Goal: Find contact information: Find contact information

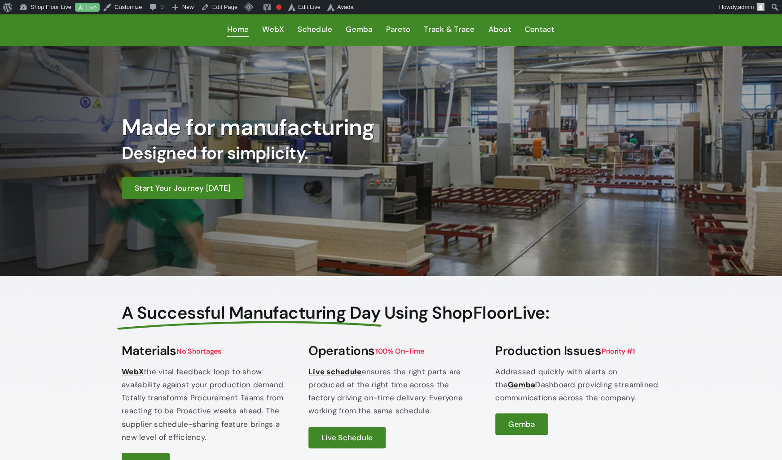
click at [401, 240] on div "Made for manufacturing Designed for simplicity. Start Your Journey Today" at bounding box center [391, 161] width 561 height 177
click at [401, 239] on div "Made for manufacturing Designed for simplicity. Start Your Journey [DATE]" at bounding box center [391, 161] width 561 height 177
click at [401, 239] on div "Made for manufacturing Designed for simplicity. Start Your Journey Today" at bounding box center [391, 161] width 561 height 177
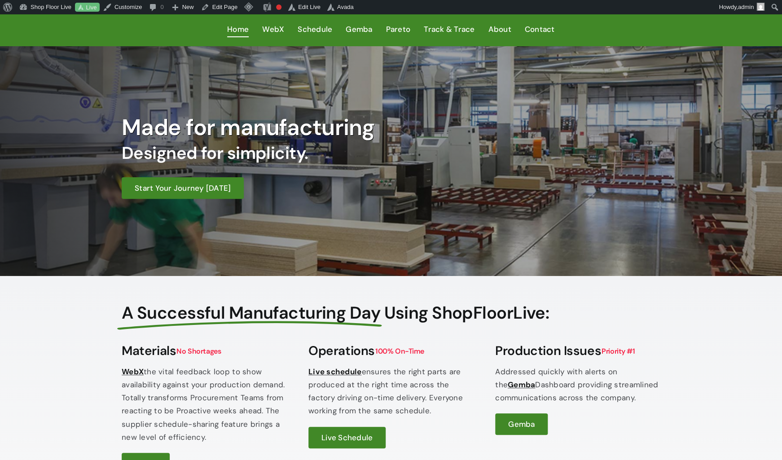
click at [401, 239] on div "Made for manufacturing Designed for simplicity. Start Your Journey Today" at bounding box center [391, 161] width 561 height 177
click at [446, 249] on div "Made for manufacturing Designed for simplicity. Start Your Journey Today" at bounding box center [391, 161] width 561 height 177
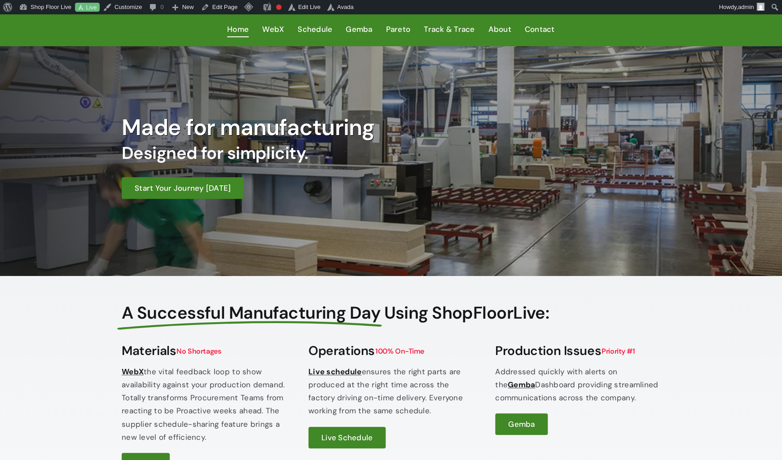
click at [445, 249] on div "Made for manufacturing Designed for simplicity. Start Your Journey Today" at bounding box center [391, 161] width 561 height 177
click at [269, 35] on span "WebX" at bounding box center [273, 29] width 22 height 13
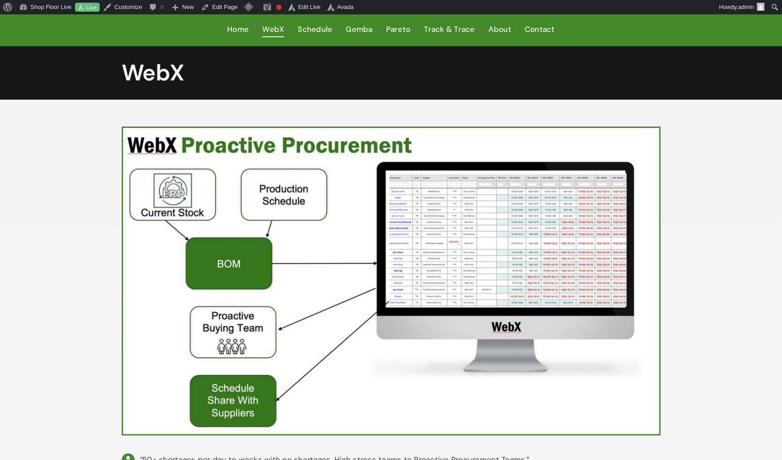
click at [550, 71] on h1 "WebX" at bounding box center [391, 72] width 539 height 27
click at [540, 33] on span "Contact" at bounding box center [540, 29] width 30 height 13
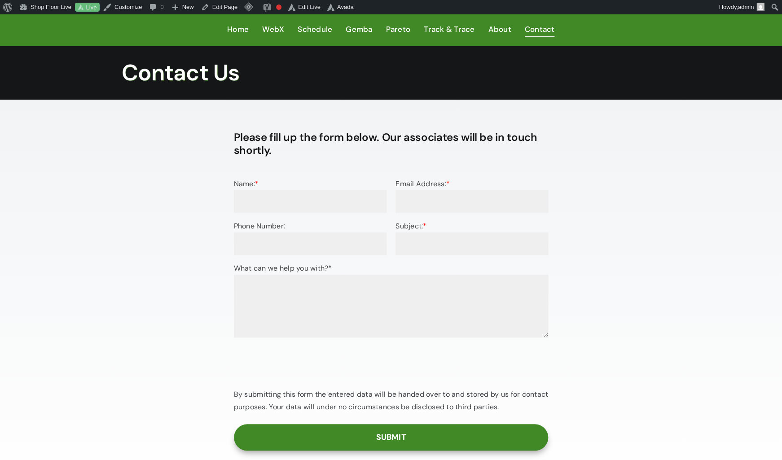
click at [595, 90] on div "Contact Us" at bounding box center [391, 73] width 782 height 54
click at [595, 93] on div "Contact Us" at bounding box center [391, 73] width 782 height 54
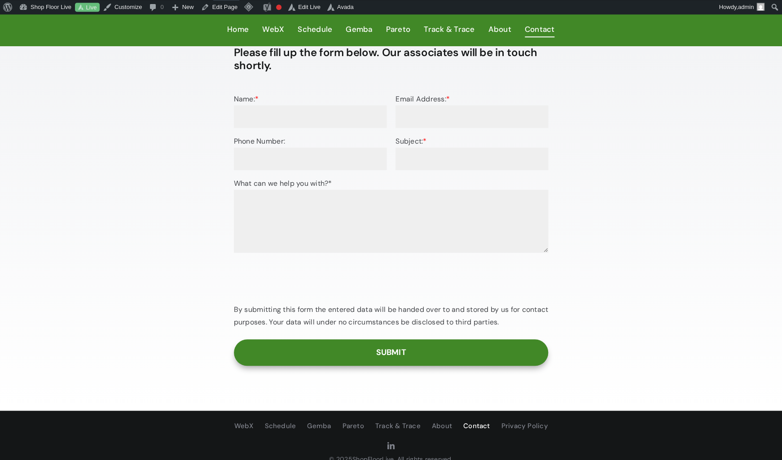
scroll to position [109, 0]
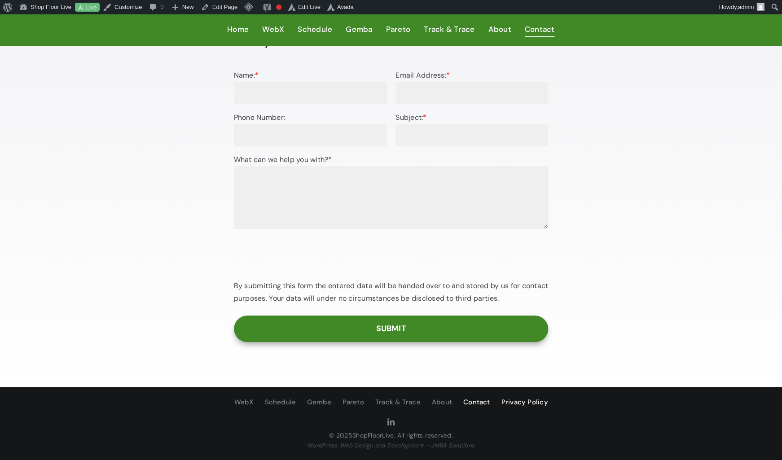
click at [527, 400] on span "Privacy Policy" at bounding box center [524, 403] width 47 height 12
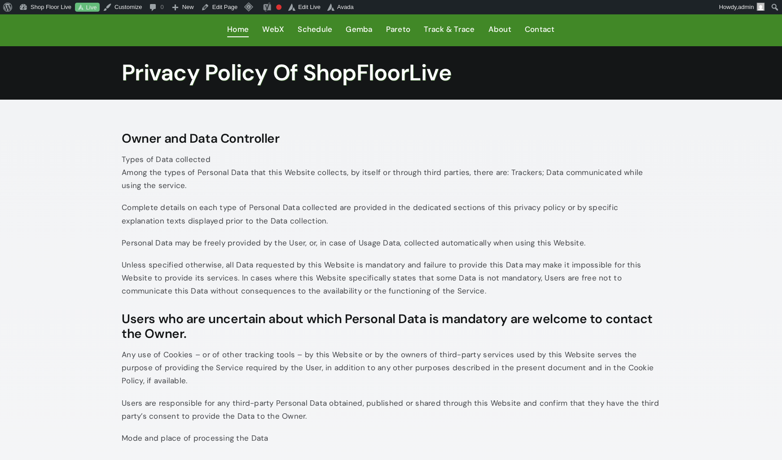
click at [238, 31] on span "Home" at bounding box center [238, 29] width 22 height 13
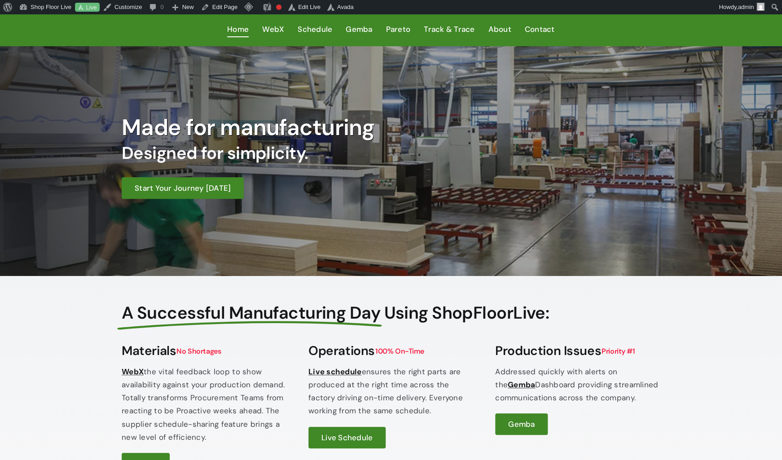
click at [234, 27] on span "Home" at bounding box center [238, 29] width 22 height 13
click at [499, 229] on div "Made for manufacturing Designed for simplicity. Start Your Journey [DATE]" at bounding box center [391, 161] width 561 height 177
click at [722, 354] on div "A Successful Manufacturing Day Using ShopFloorLive: A Successful Manufacturing …" at bounding box center [391, 452] width 782 height 353
click at [722, 353] on div "A Successful Manufacturing Day Using ShopFloorLive: A Successful Manufacturing …" at bounding box center [391, 452] width 782 height 353
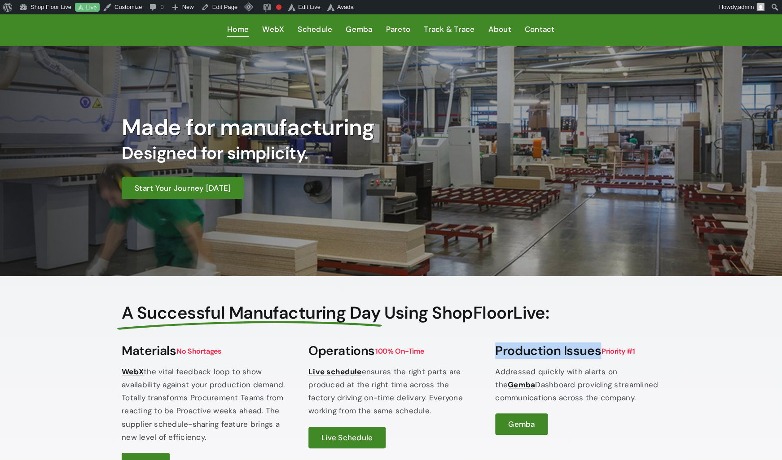
click at [722, 353] on div "A Successful Manufacturing Day Using ShopFloorLive: A Successful Manufacturing …" at bounding box center [391, 452] width 782 height 353
click at [737, 344] on div "A Successful Manufacturing Day Using ShopFloorLive: A Successful Manufacturing …" at bounding box center [391, 452] width 782 height 353
click at [750, 358] on div "A Successful Manufacturing Day Using ShopFloorLive: A Successful Manufacturing …" at bounding box center [391, 452] width 782 height 353
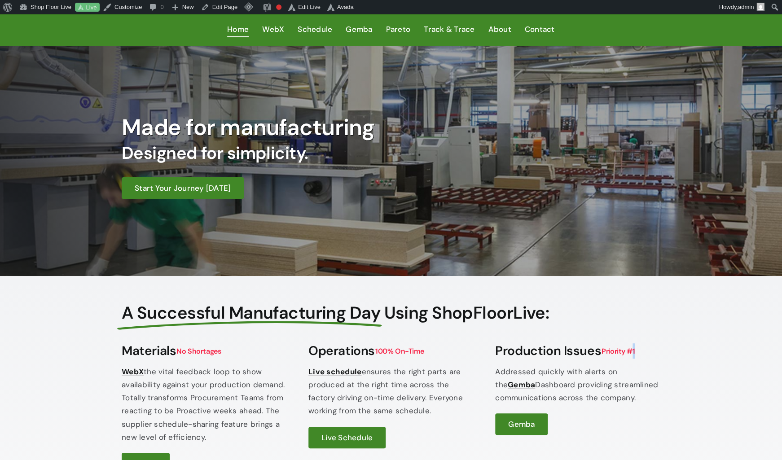
click at [749, 359] on div "A Successful Manufacturing Day Using ShopFloorLive: A Successful Manufacturing …" at bounding box center [391, 452] width 782 height 353
click at [747, 366] on div "A Successful Manufacturing Day Using ShopFloorLive: A Successful Manufacturing …" at bounding box center [391, 452] width 782 height 353
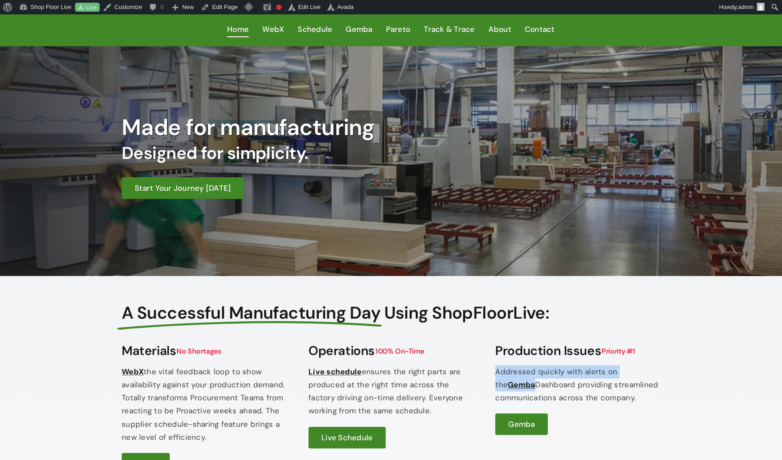
click at [747, 366] on div "A Successful Manufacturing Day Using ShopFloorLive: A Successful Manufacturing …" at bounding box center [391, 452] width 782 height 353
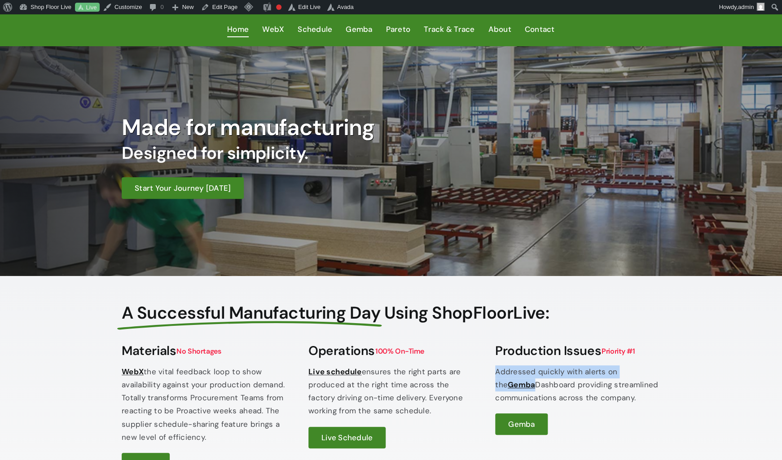
click at [747, 366] on div "A Successful Manufacturing Day Using ShopFloorLive: A Successful Manufacturing …" at bounding box center [391, 452] width 782 height 353
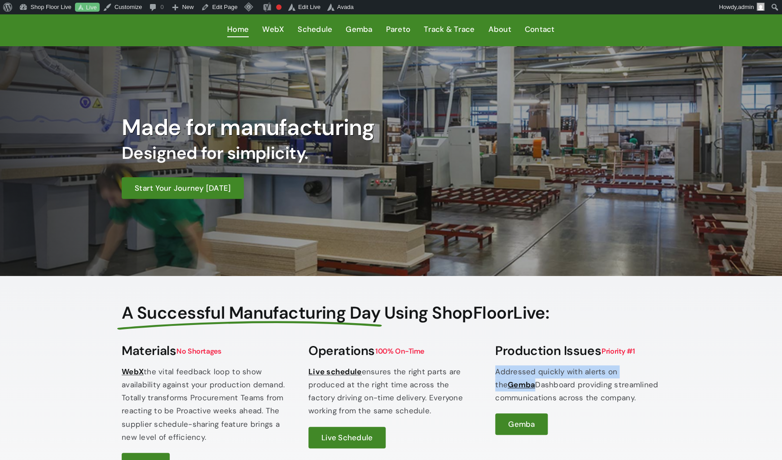
click at [747, 366] on div "A Successful Manufacturing Day Using ShopFloorLive: A Successful Manufacturing …" at bounding box center [391, 452] width 782 height 353
click at [747, 368] on div "A Successful Manufacturing Day Using ShopFloorLive: A Successful Manufacturing …" at bounding box center [391, 452] width 782 height 353
click at [748, 375] on div "A Successful Manufacturing Day Using ShopFloorLive: A Successful Manufacturing …" at bounding box center [391, 452] width 782 height 353
drag, startPoint x: 749, startPoint y: 376, endPoint x: 749, endPoint y: 382, distance: 5.9
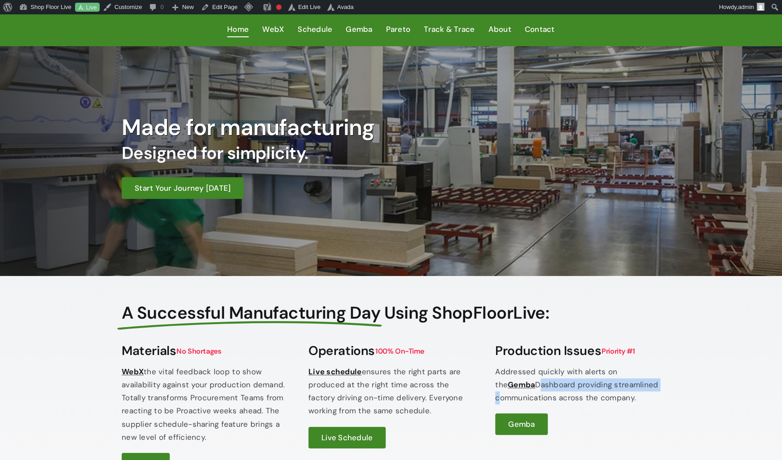
click at [749, 380] on div "A Successful Manufacturing Day Using ShopFloorLive: A Successful Manufacturing …" at bounding box center [391, 452] width 782 height 353
drag, startPoint x: 749, startPoint y: 382, endPoint x: 754, endPoint y: 383, distance: 5.0
click at [750, 382] on div "A Successful Manufacturing Day Using ShopFloorLive: A Successful Manufacturing …" at bounding box center [391, 452] width 782 height 353
click at [755, 383] on div "A Successful Manufacturing Day Using ShopFloorLive: A Successful Manufacturing …" at bounding box center [391, 452] width 782 height 353
click at [755, 386] on div "A Successful Manufacturing Day Using ShopFloorLive: A Successful Manufacturing …" at bounding box center [391, 452] width 782 height 353
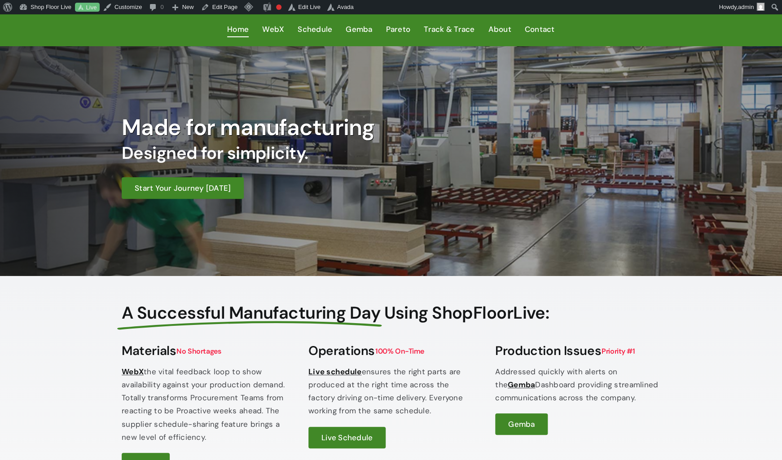
drag, startPoint x: 755, startPoint y: 387, endPoint x: 753, endPoint y: 392, distance: 5.0
click at [754, 389] on div "A Successful Manufacturing Day Using ShopFloorLive: A Successful Manufacturing …" at bounding box center [391, 452] width 782 height 353
drag, startPoint x: 744, startPoint y: 377, endPoint x: 734, endPoint y: 384, distance: 11.9
click at [737, 380] on div "A Successful Manufacturing Day Using ShopFloorLive: A Successful Manufacturing …" at bounding box center [391, 452] width 782 height 353
click at [733, 385] on div "A Successful Manufacturing Day Using ShopFloorLive: A Successful Manufacturing …" at bounding box center [391, 452] width 782 height 353
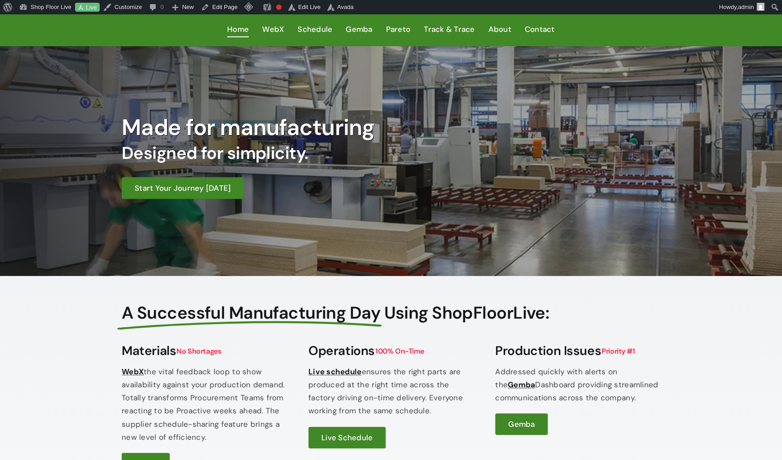
drag, startPoint x: 733, startPoint y: 385, endPoint x: 730, endPoint y: 389, distance: 5.0
click at [732, 386] on div "A Successful Manufacturing Day Using ShopFloorLive: A Successful Manufacturing …" at bounding box center [391, 452] width 782 height 353
drag, startPoint x: 730, startPoint y: 389, endPoint x: 723, endPoint y: 391, distance: 7.4
click at [726, 390] on div "A Successful Manufacturing Day Using ShopFloorLive: A Successful Manufacturing …" at bounding box center [391, 452] width 782 height 353
drag, startPoint x: 723, startPoint y: 391, endPoint x: 715, endPoint y: 394, distance: 8.1
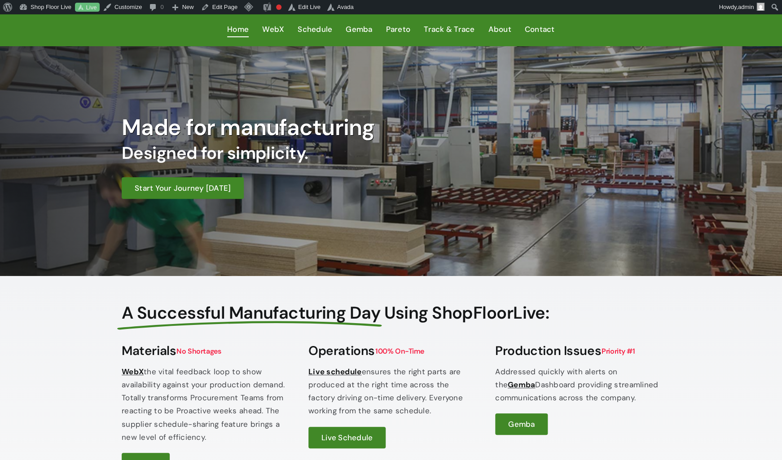
click at [719, 393] on div "A Successful Manufacturing Day Using ShopFloorLive: A Successful Manufacturing …" at bounding box center [391, 452] width 782 height 353
click at [715, 394] on div "A Successful Manufacturing Day Using ShopFloorLive: A Successful Manufacturing …" at bounding box center [391, 452] width 782 height 353
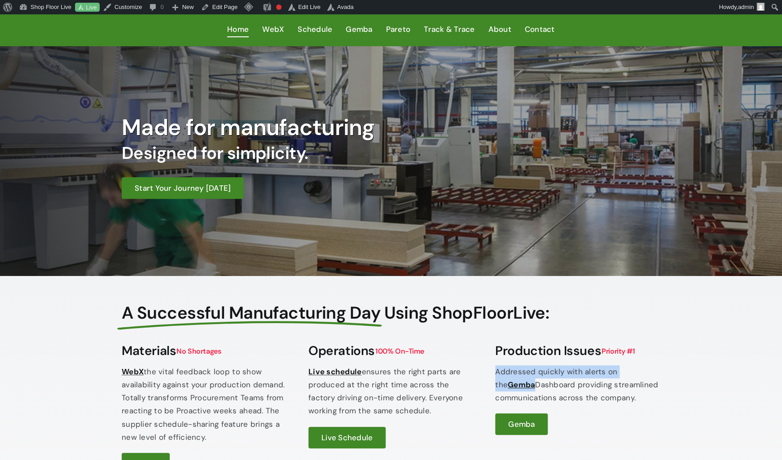
click at [715, 394] on div "A Successful Manufacturing Day Using ShopFloorLive: A Successful Manufacturing …" at bounding box center [391, 452] width 782 height 353
click at [715, 412] on div "A Successful Manufacturing Day Using ShopFloorLive: A Successful Manufacturing …" at bounding box center [391, 452] width 782 height 353
drag, startPoint x: 689, startPoint y: 406, endPoint x: 683, endPoint y: 411, distance: 8.0
click at [684, 410] on div "A Successful Manufacturing Day Using ShopFloorLive: A Successful Manufacturing …" at bounding box center [391, 452] width 782 height 353
click at [683, 411] on div "A Successful Manufacturing Day Using ShopFloorLive: A Successful Manufacturing …" at bounding box center [391, 452] width 782 height 353
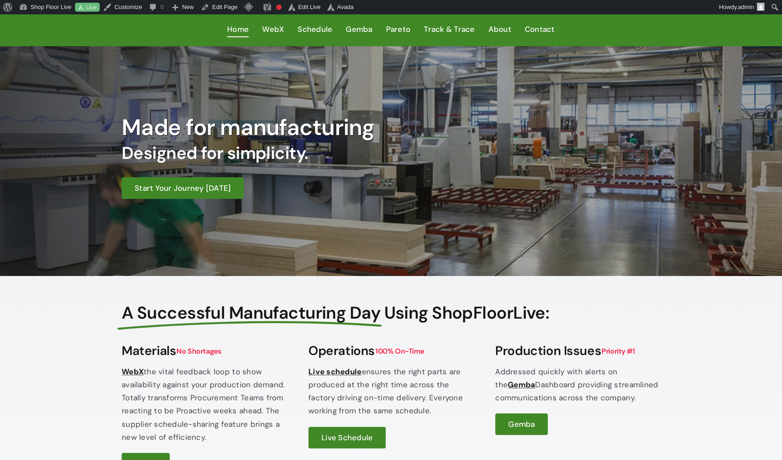
drag, startPoint x: 683, startPoint y: 411, endPoint x: 633, endPoint y: 436, distance: 55.8
click at [682, 411] on div "A Successful Manufacturing Day Using ShopFloorLive: A Successful Manufacturing …" at bounding box center [391, 452] width 782 height 353
click at [71, 322] on div "A Successful Manufacturing Day Using ShopFloorLive: A Successful Manufacturing …" at bounding box center [391, 452] width 782 height 353
click at [70, 322] on div "A Successful Manufacturing Day Using ShopFloorLive: A Successful Manufacturing …" at bounding box center [391, 452] width 782 height 353
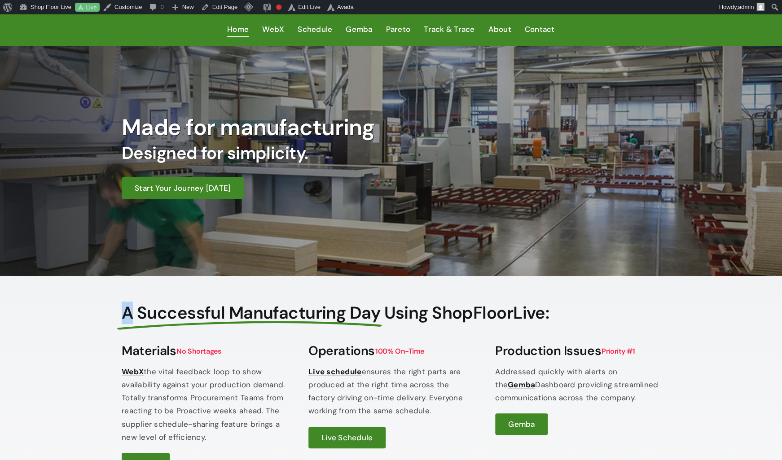
click at [69, 323] on div "A Successful Manufacturing Day Using ShopFloorLive: A Successful Manufacturing …" at bounding box center [391, 452] width 782 height 353
click at [63, 328] on div "A Successful Manufacturing Day Using ShopFloorLive: A Successful Manufacturing …" at bounding box center [391, 452] width 782 height 353
click at [62, 330] on div "A Successful Manufacturing Day Using ShopFloorLive: A Successful Manufacturing …" at bounding box center [391, 452] width 782 height 353
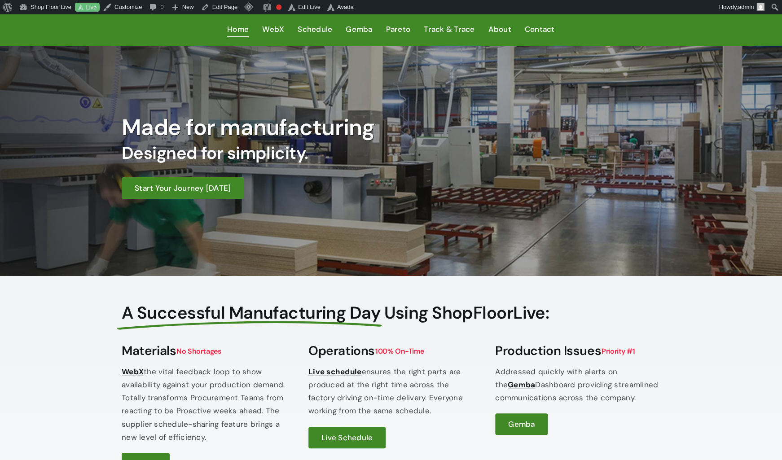
click at [62, 330] on div "A Successful Manufacturing Day Using ShopFloorLive: A Successful Manufacturing …" at bounding box center [391, 452] width 782 height 353
click at [74, 315] on div "A Successful Manufacturing Day Using ShopFloorLive: A Successful Manufacturing …" at bounding box center [391, 452] width 782 height 353
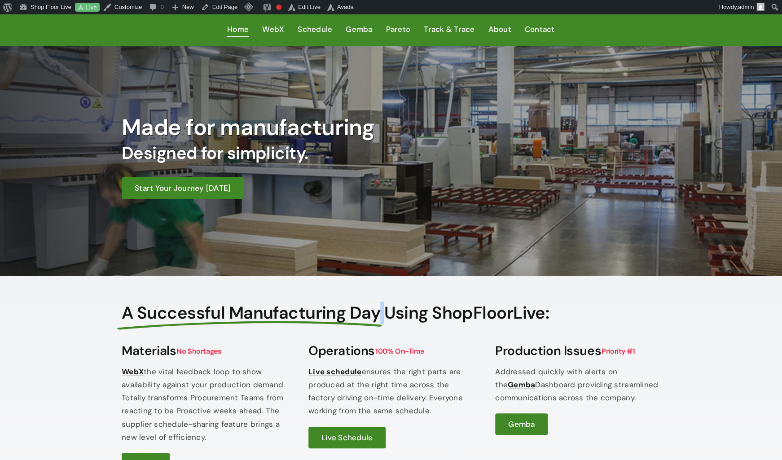
click at [74, 315] on div "A Successful Manufacturing Day Using ShopFloorLive: A Successful Manufacturing …" at bounding box center [391, 452] width 782 height 353
click at [69, 323] on div "A Successful Manufacturing Day Using ShopFloorLive: A Successful Manufacturing …" at bounding box center [391, 452] width 782 height 353
click at [68, 324] on div "A Successful Manufacturing Day Using ShopFloorLive: A Successful Manufacturing …" at bounding box center [391, 452] width 782 height 353
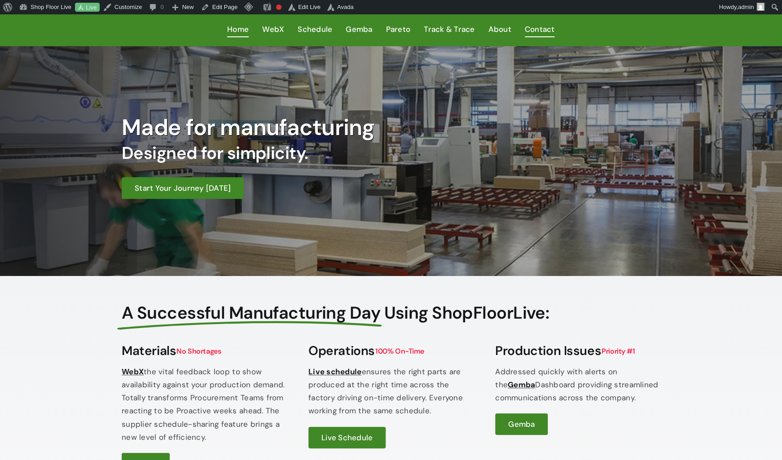
click at [546, 27] on span "Contact" at bounding box center [540, 29] width 30 height 13
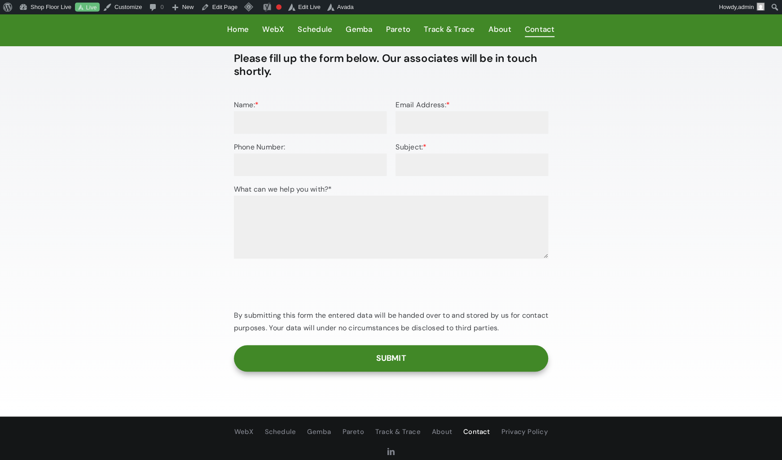
scroll to position [109, 0]
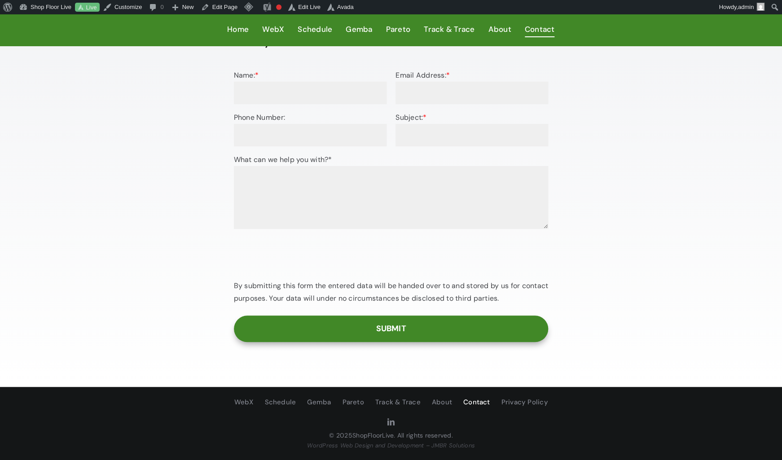
click at [688, 341] on div "Please fill up the form below. Our associates will be in touch shortly. Name: *…" at bounding box center [391, 189] width 782 height 396
click at [687, 341] on div "Please fill up the form below. Our associates will be in touch shortly. Name: *…" at bounding box center [391, 189] width 782 height 396
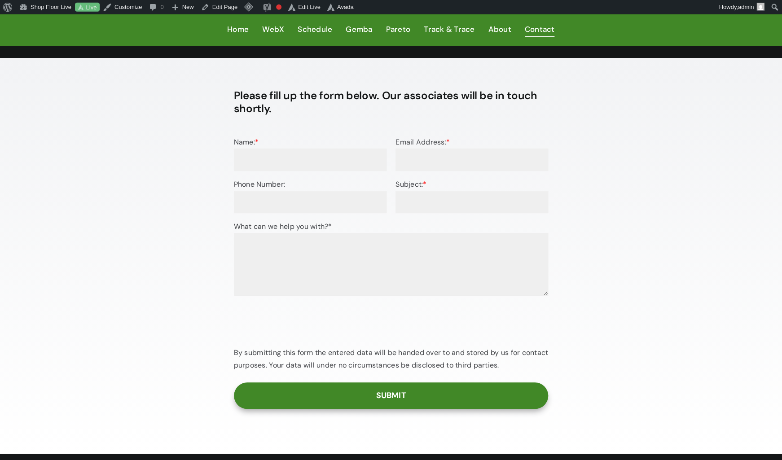
scroll to position [42, 0]
click at [687, 341] on div "Please fill up the form below. Our associates will be in touch shortly. Name: *…" at bounding box center [391, 256] width 782 height 396
click at [664, 325] on div "Please fill up the form below. Our associates will be in touch shortly. Name: *…" at bounding box center [391, 256] width 561 height 342
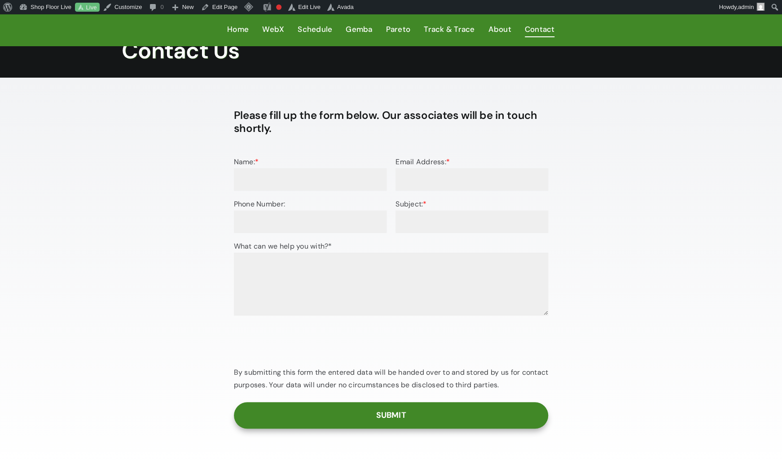
scroll to position [0, 0]
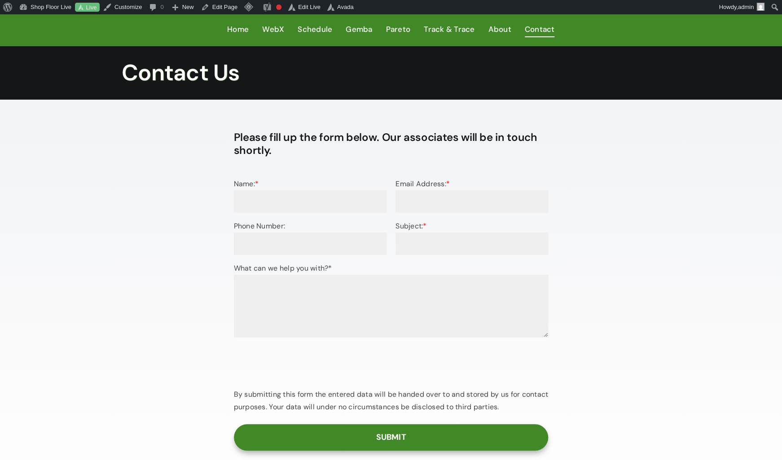
drag, startPoint x: 664, startPoint y: 325, endPoint x: 667, endPoint y: 331, distance: 7.3
click at [667, 331] on div "Please fill up the form below. Our associates will be in touch shortly. Name: *…" at bounding box center [391, 298] width 561 height 342
drag, startPoint x: 667, startPoint y: 331, endPoint x: 658, endPoint y: 327, distance: 9.9
click at [660, 330] on div "Please fill up the form below. Our associates will be in touch shortly. Name: *…" at bounding box center [391, 298] width 561 height 342
click at [658, 327] on div "Please fill up the form below. Our associates will be in touch shortly. Name: *…" at bounding box center [391, 298] width 561 height 342
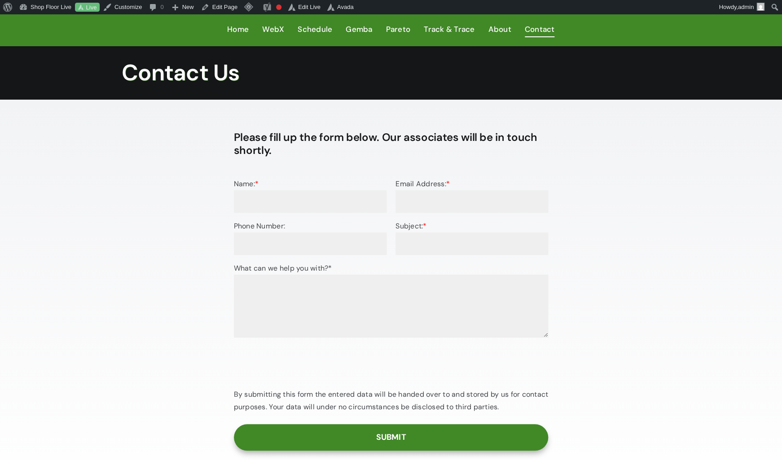
drag, startPoint x: 674, startPoint y: 366, endPoint x: 672, endPoint y: 374, distance: 8.3
click at [672, 372] on div "Please fill up the form below. Our associates will be in touch shortly. Name: *…" at bounding box center [391, 298] width 782 height 396
click at [675, 375] on div "Please fill up the form below. Our associates will be in touch shortly. Name: *…" at bounding box center [391, 298] width 782 height 396
click at [677, 374] on div "Please fill up the form below. Our associates will be in touch shortly. Name: *…" at bounding box center [391, 298] width 782 height 396
click at [680, 374] on div "Please fill up the form below. Our associates will be in touch shortly. Name: *…" at bounding box center [391, 298] width 782 height 396
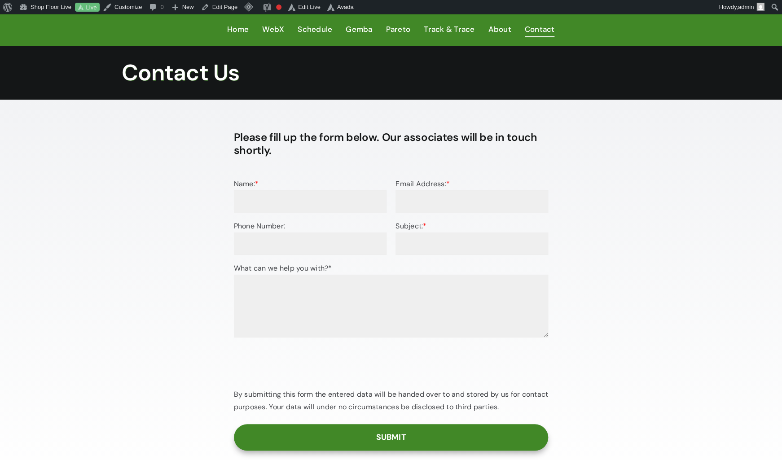
click at [684, 374] on div "Please fill up the form below. Our associates will be in touch shortly. Name: *…" at bounding box center [391, 298] width 782 height 396
click at [686, 374] on div "Please fill up the form below. Our associates will be in touch shortly. Name: *…" at bounding box center [391, 298] width 782 height 396
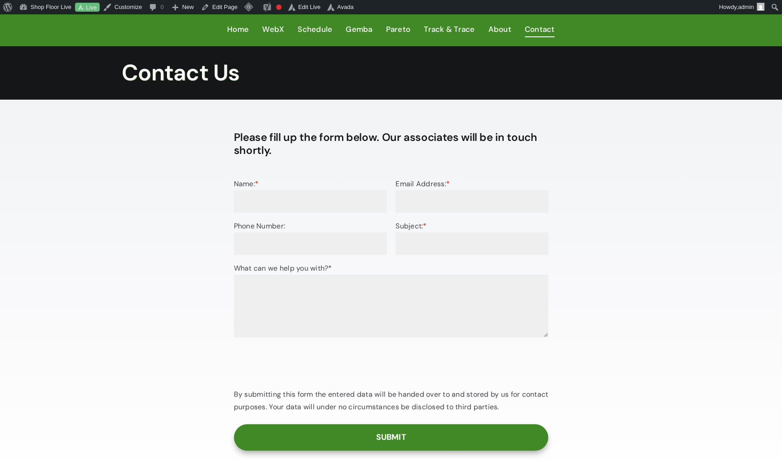
click at [686, 374] on div "Please fill up the form below. Our associates will be in touch shortly. Name: *…" at bounding box center [391, 298] width 782 height 396
click at [687, 374] on div "Please fill up the form below. Our associates will be in touch shortly. Name: *…" at bounding box center [391, 298] width 782 height 396
click at [688, 374] on div "Please fill up the form below. Our associates will be in touch shortly. Name: *…" at bounding box center [391, 298] width 782 height 396
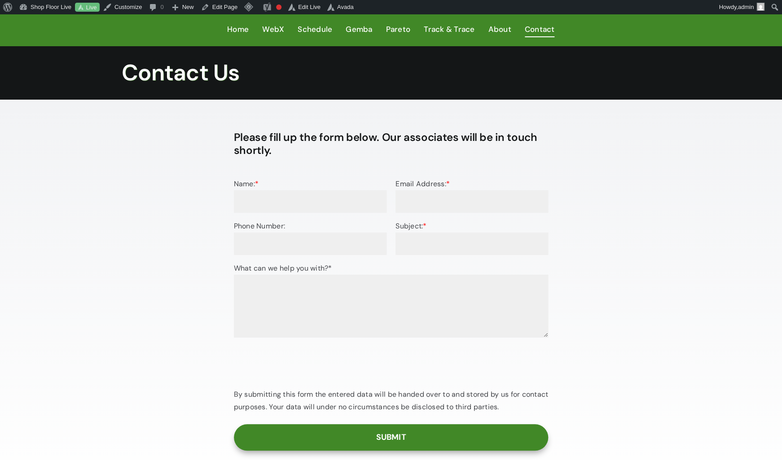
click at [688, 374] on div "Please fill up the form below. Our associates will be in touch shortly. Name: *…" at bounding box center [391, 298] width 782 height 396
click at [686, 388] on div "Please fill up the form below. Our associates will be in touch shortly. Name: *…" at bounding box center [391, 298] width 782 height 396
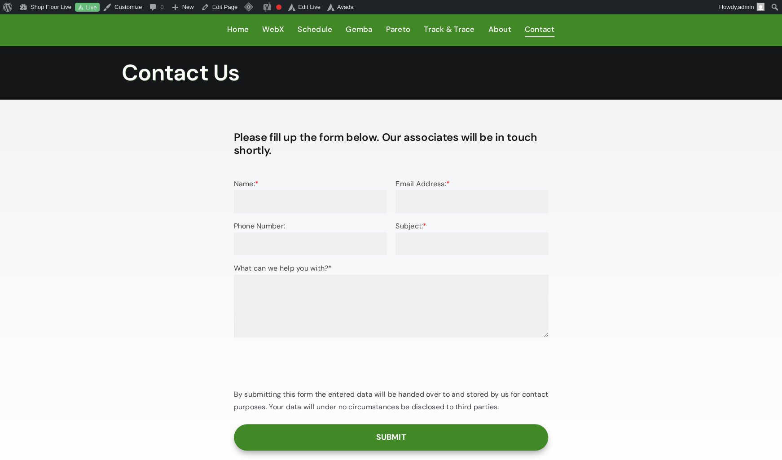
click at [686, 388] on div "Please fill up the form below. Our associates will be in touch shortly. Name: *…" at bounding box center [391, 298] width 782 height 396
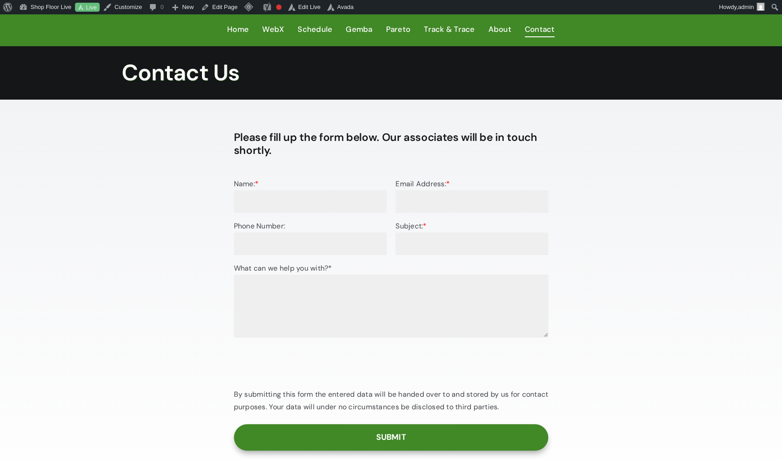
click at [684, 394] on div "Please fill up the form below. Our associates will be in touch shortly. Name: *…" at bounding box center [391, 298] width 782 height 396
click at [687, 391] on div "Please fill up the form below. Our associates will be in touch shortly. Name: *…" at bounding box center [391, 298] width 782 height 396
click at [687, 375] on div "Please fill up the form below. Our associates will be in touch shortly. Name: *…" at bounding box center [391, 298] width 782 height 396
click at [688, 377] on div "Please fill up the form below. Our associates will be in touch shortly. Name: *…" at bounding box center [391, 298] width 782 height 396
click at [704, 359] on div "Please fill up the form below. Our associates will be in touch shortly. Name: *…" at bounding box center [391, 298] width 782 height 396
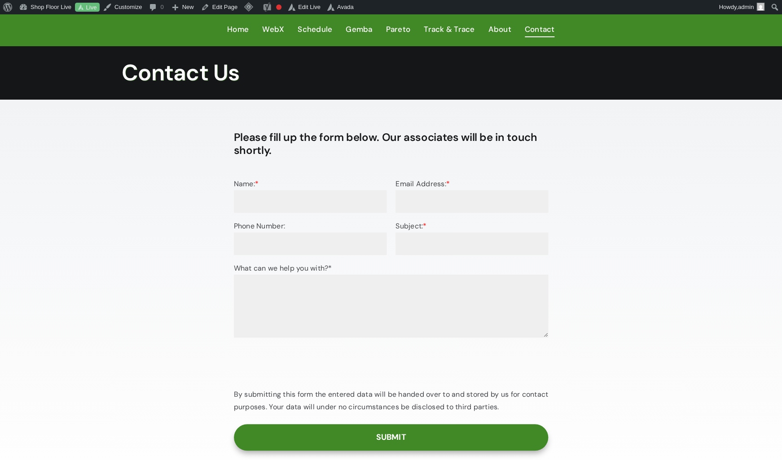
click at [704, 359] on div "Please fill up the form below. Our associates will be in touch shortly. Name: *…" at bounding box center [391, 298] width 782 height 396
click at [705, 359] on div "Please fill up the form below. Our associates will be in touch shortly. Name: *…" at bounding box center [391, 298] width 782 height 396
click at [702, 361] on div "Please fill up the form below. Our associates will be in touch shortly. Name: *…" at bounding box center [391, 298] width 782 height 396
click at [717, 340] on div "Please fill up the form below. Our associates will be in touch shortly. Name: *…" at bounding box center [391, 298] width 782 height 396
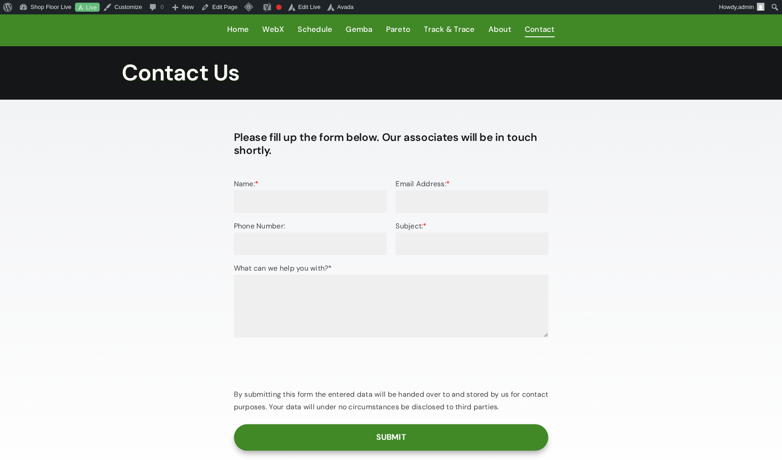
click at [717, 340] on div "Please fill up the form below. Our associates will be in touch shortly. Name: *…" at bounding box center [391, 298] width 782 height 396
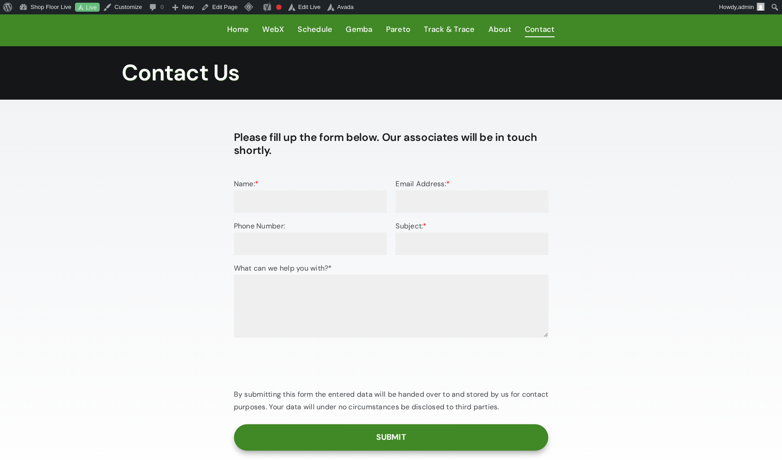
click at [717, 340] on div "Please fill up the form below. Our associates will be in touch shortly. Name: *…" at bounding box center [391, 298] width 782 height 396
click at [717, 337] on div "Please fill up the form below. Our associates will be in touch shortly. Name: *…" at bounding box center [391, 298] width 782 height 396
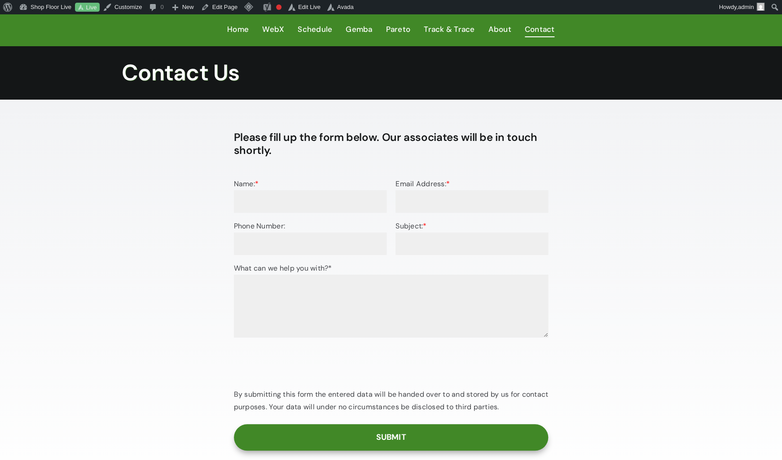
click at [717, 337] on div "Please fill up the form below. Our associates will be in touch shortly. Name: *…" at bounding box center [391, 298] width 782 height 396
click at [718, 337] on div "Please fill up the form below. Our associates will be in touch shortly. Name: *…" at bounding box center [391, 298] width 782 height 396
click at [720, 338] on div "Please fill up the form below. Our associates will be in touch shortly. Name: *…" at bounding box center [391, 298] width 782 height 396
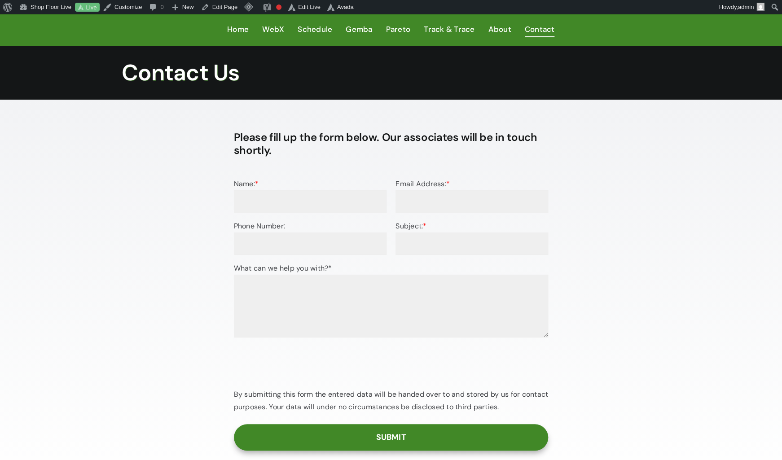
click at [720, 338] on div "Please fill up the form below. Our associates will be in touch shortly. Name: *…" at bounding box center [391, 298] width 782 height 396
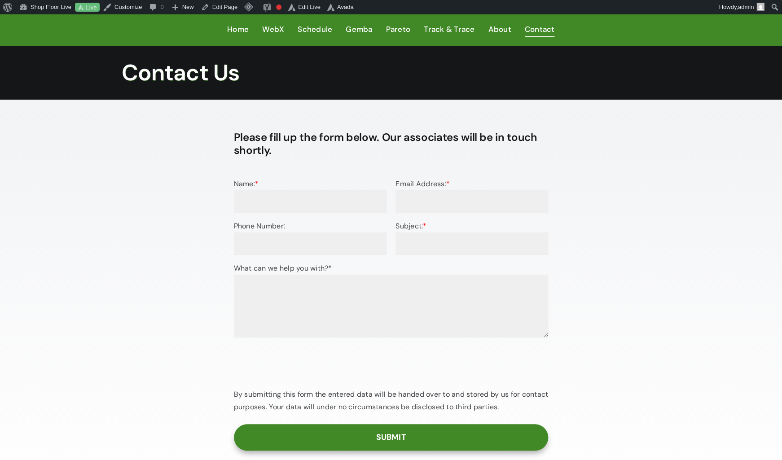
click at [720, 338] on div "Please fill up the form below. Our associates will be in touch shortly. Name: *…" at bounding box center [391, 298] width 782 height 396
click at [731, 322] on div "Please fill up the form below. Our associates will be in touch shortly. Name: *…" at bounding box center [391, 298] width 782 height 396
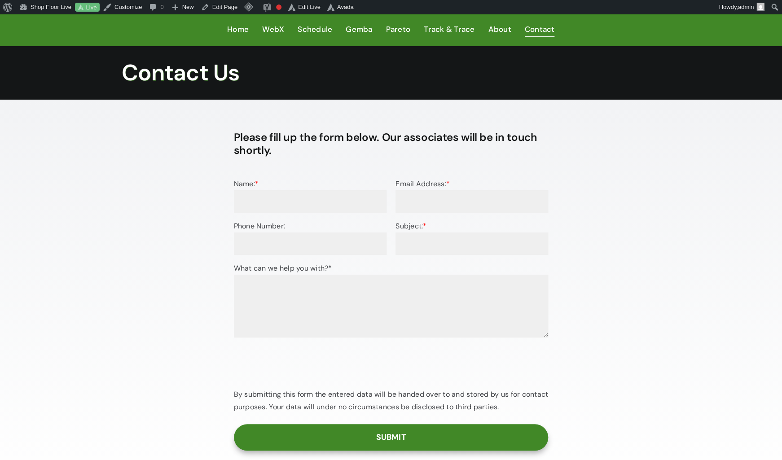
click at [727, 322] on div "Please fill up the form below. Our associates will be in touch shortly. Name: *…" at bounding box center [391, 298] width 782 height 396
click at [638, 211] on div "Please fill up the form below. Our associates will be in touch shortly. Name: *…" at bounding box center [391, 298] width 561 height 342
click at [636, 212] on div "Please fill up the form below. Our associates will be in touch shortly. Name: *…" at bounding box center [391, 298] width 561 height 342
click at [635, 213] on div "Please fill up the form below. Our associates will be in touch shortly. Name: *…" at bounding box center [391, 298] width 561 height 342
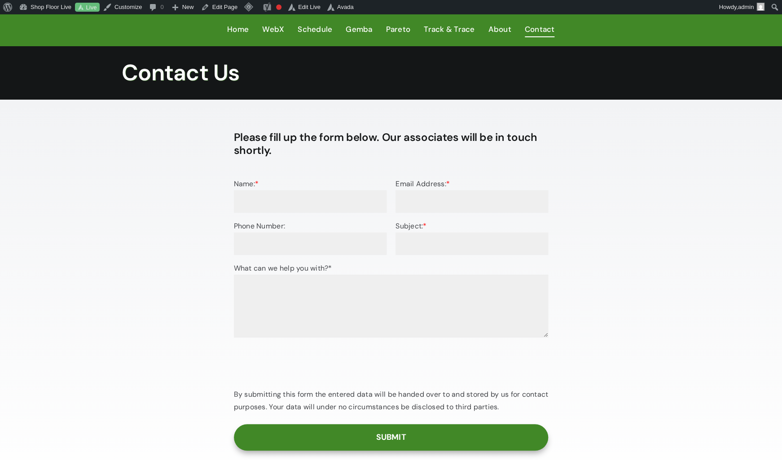
click at [635, 213] on div "Please fill up the form below. Our associates will be in touch shortly. Name: *…" at bounding box center [391, 298] width 561 height 342
click at [646, 207] on div "Please fill up the form below. Our associates will be in touch shortly. Name: *…" at bounding box center [391, 298] width 561 height 342
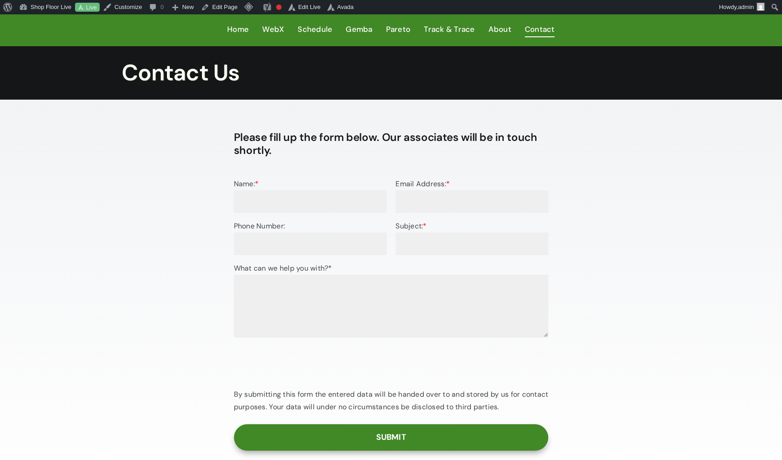
click at [646, 207] on div "Please fill up the form below. Our associates will be in touch shortly. Name: *…" at bounding box center [391, 298] width 561 height 342
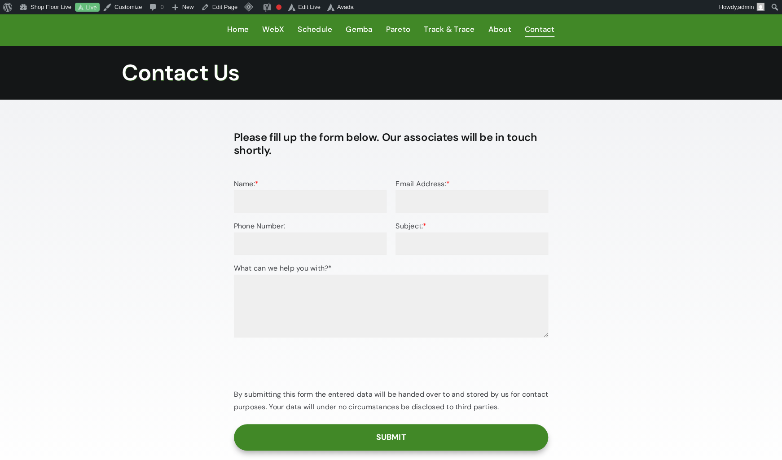
click at [649, 207] on div "Please fill up the form below. Our associates will be in touch shortly. Name: *…" at bounding box center [391, 298] width 561 height 342
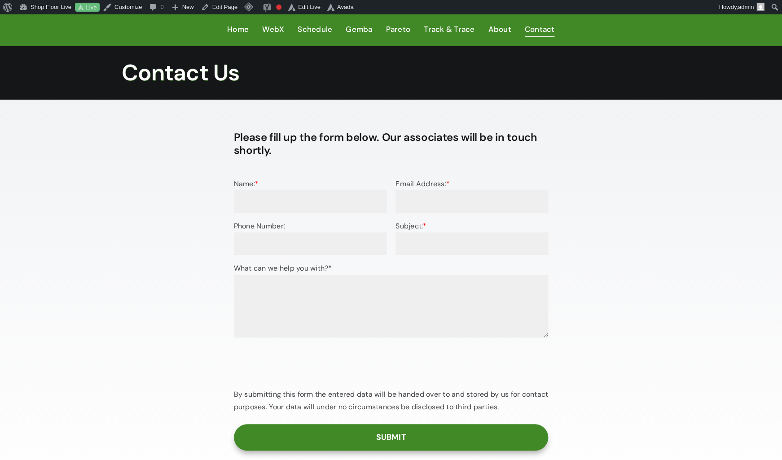
click at [649, 207] on div "Please fill up the form below. Our associates will be in touch shortly. Name: *…" at bounding box center [391, 298] width 561 height 342
click at [650, 207] on div "Please fill up the form below. Our associates will be in touch shortly. Name: *…" at bounding box center [391, 298] width 561 height 342
click at [653, 207] on div "Please fill up the form below. Our associates will be in touch shortly. Name: *…" at bounding box center [391, 298] width 561 height 342
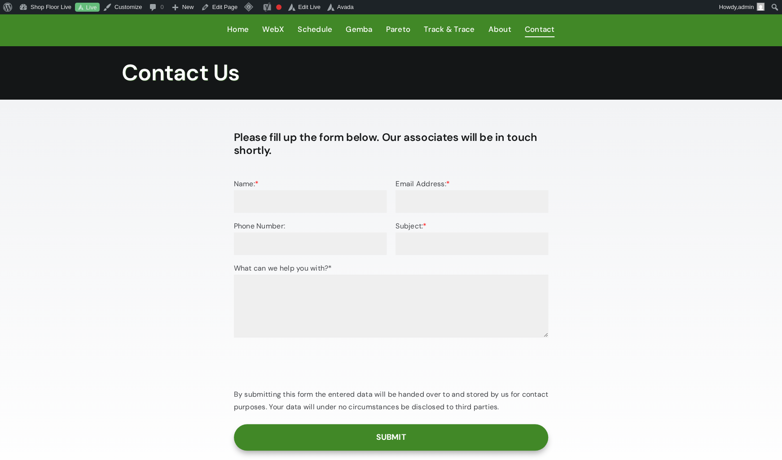
click at [59, 196] on div "Please fill up the form below. Our associates will be in touch shortly. Name: *…" at bounding box center [391, 298] width 782 height 396
click at [60, 196] on div "Please fill up the form below. Our associates will be in touch shortly. Name: *…" at bounding box center [391, 298] width 782 height 396
